Goal: Transaction & Acquisition: Obtain resource

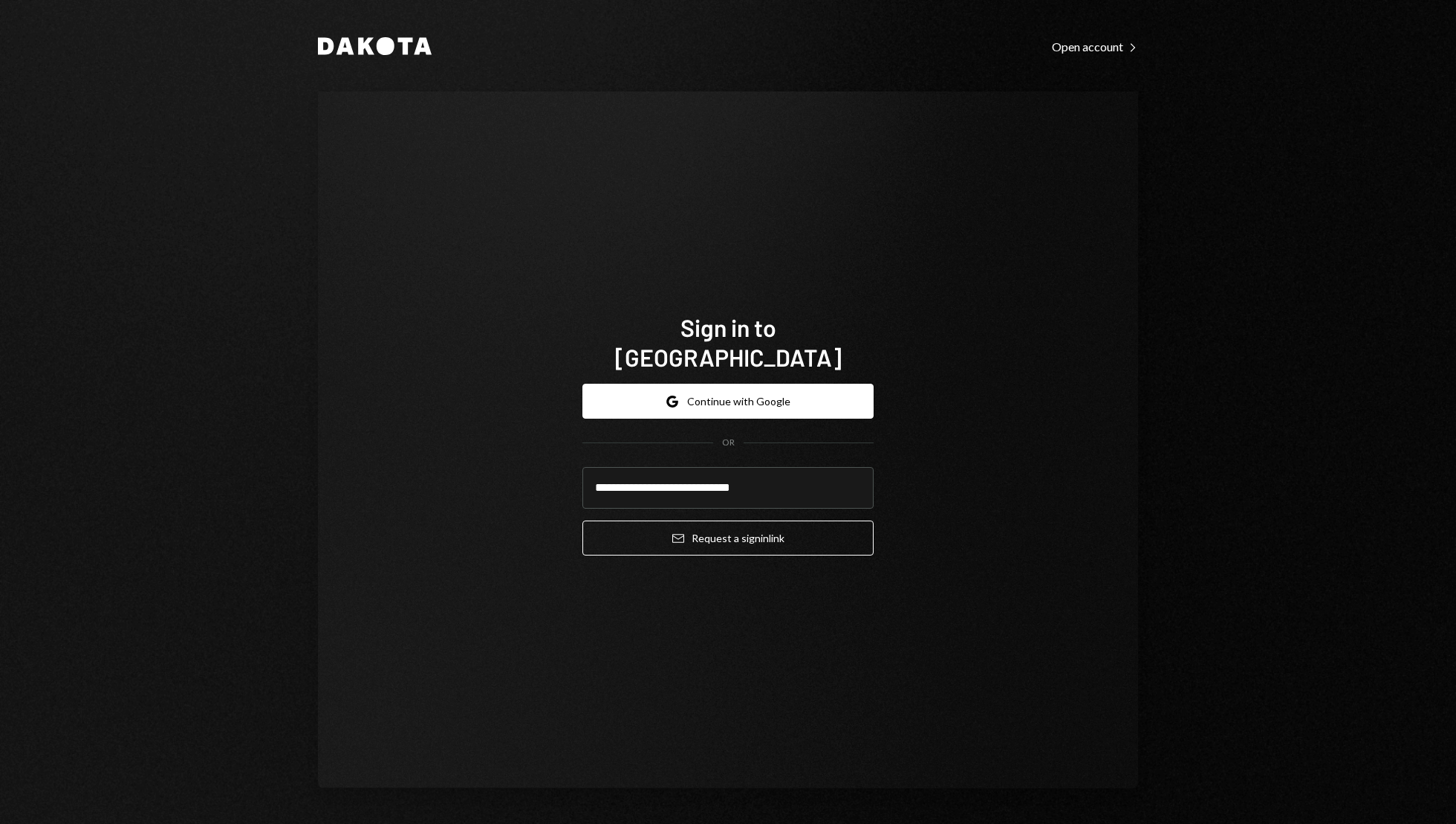
type input "**********"
click at [582, 521] on button "Email Request a sign in link" at bounding box center [728, 538] width 292 height 35
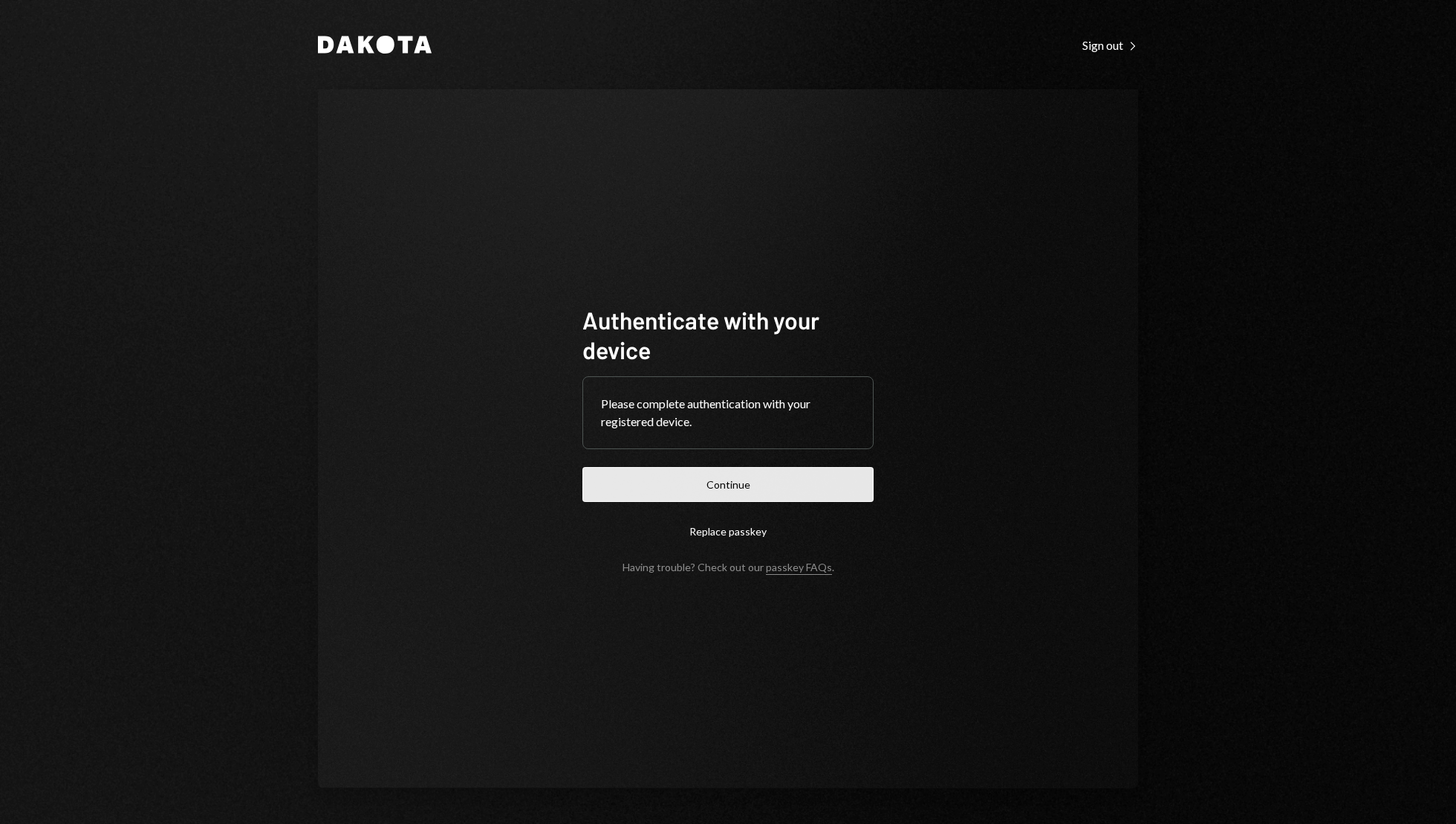
click at [803, 486] on button "Continue" at bounding box center [728, 485] width 292 height 35
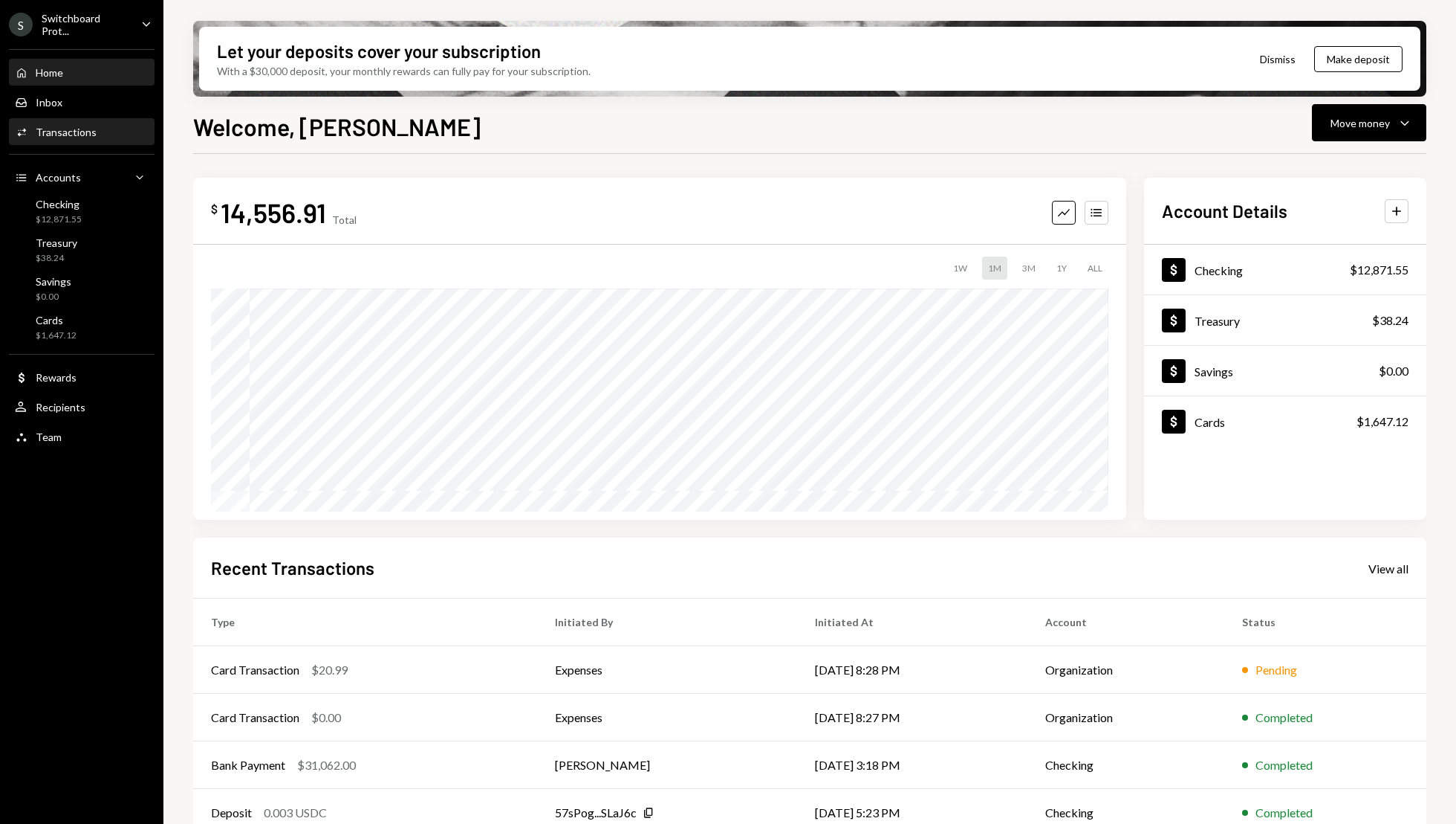
click at [82, 139] on div "Activities Transactions" at bounding box center [82, 132] width 133 height 26
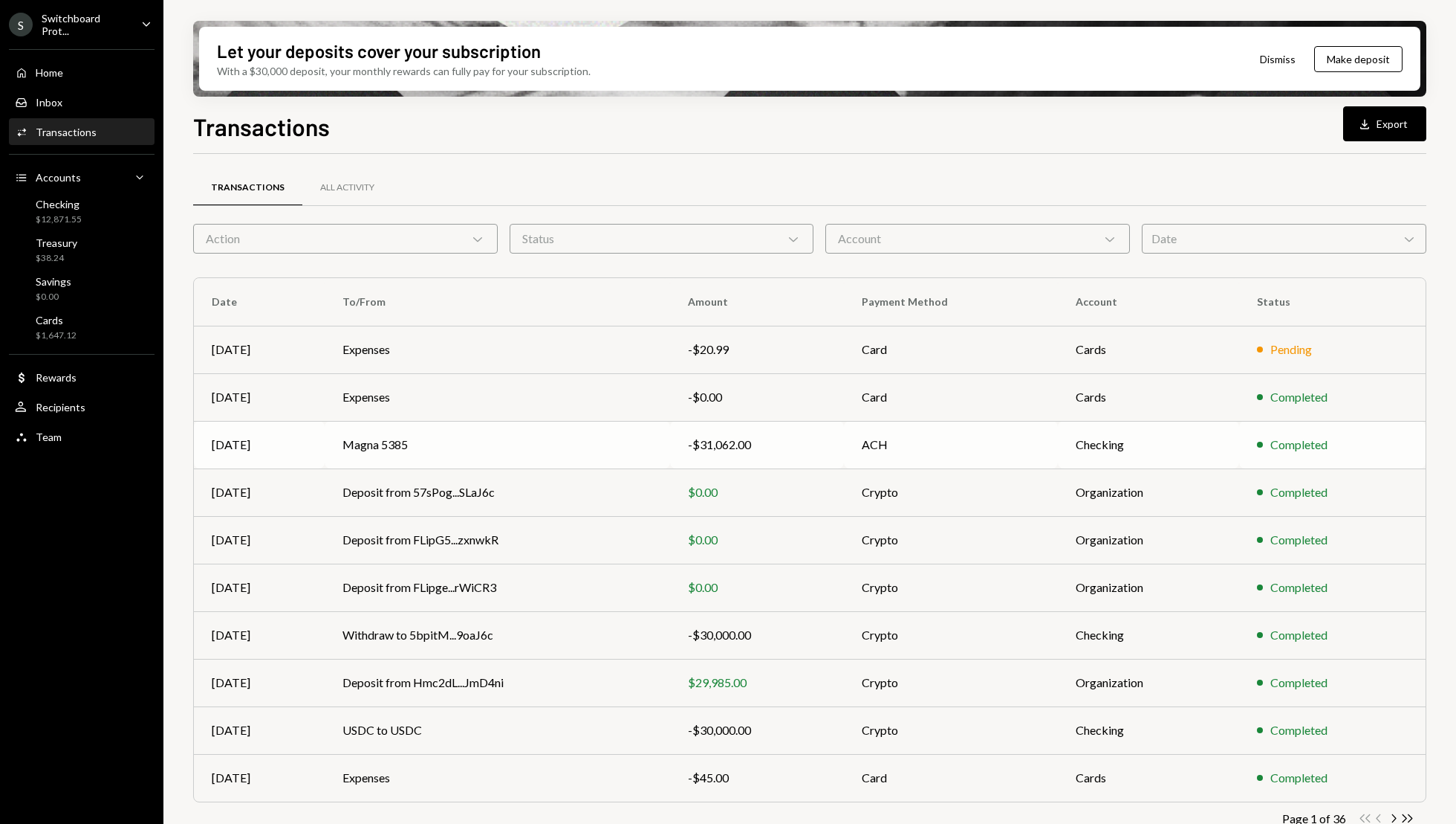
click at [1074, 438] on td "Checking" at bounding box center [1149, 445] width 181 height 48
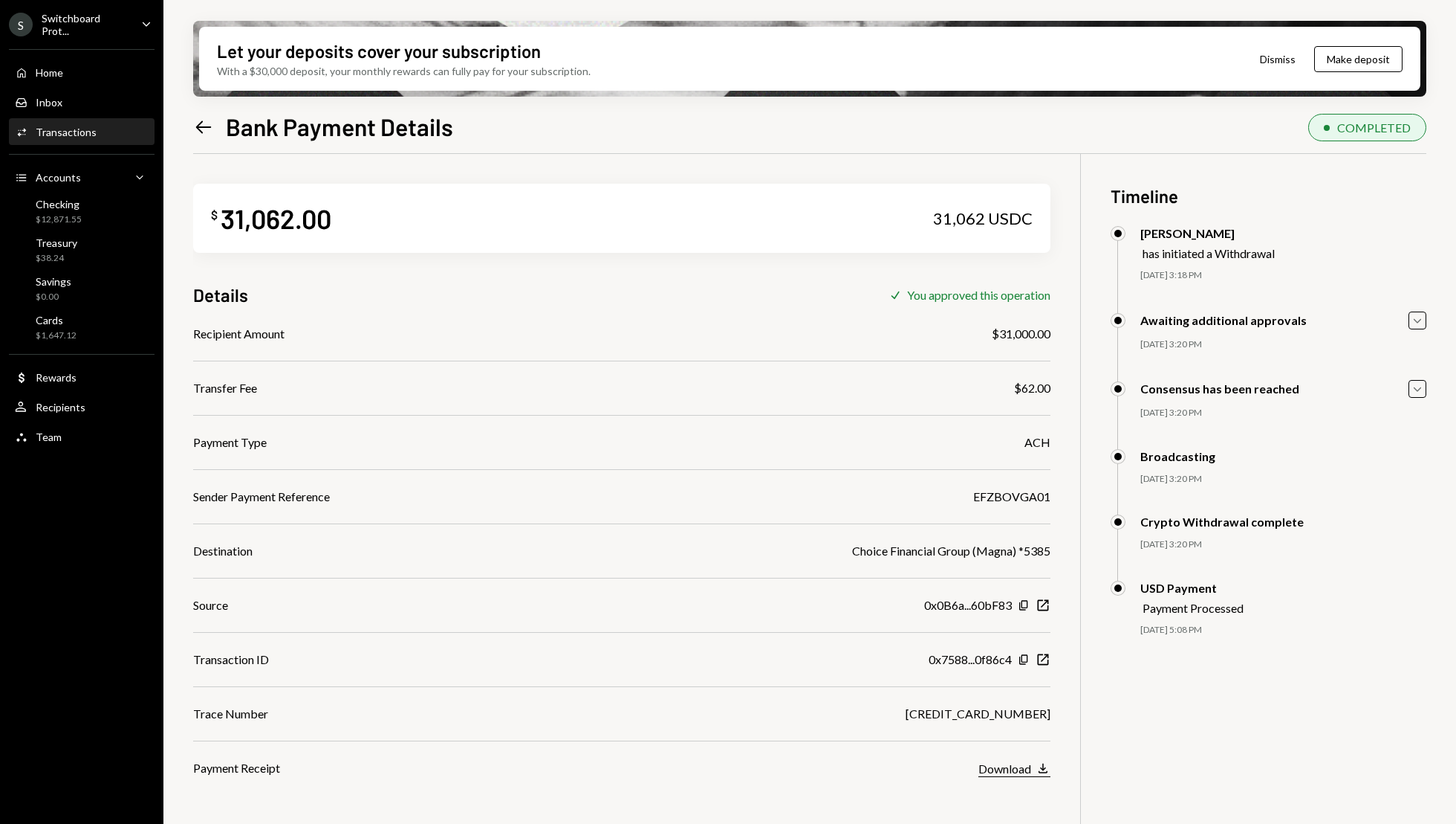
click at [1041, 771] on icon "Download" at bounding box center [1043, 768] width 15 height 15
